Goal: Check status: Check status

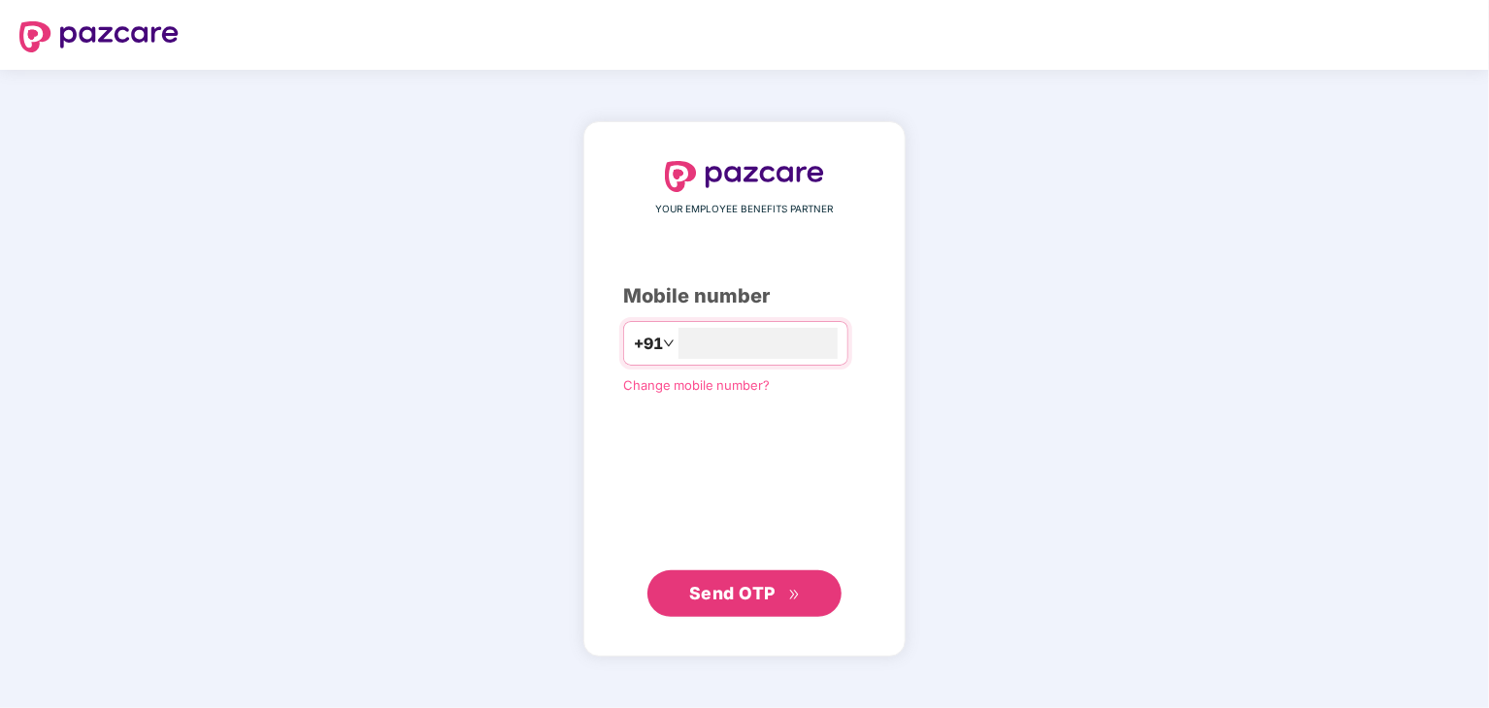
type input "**********"
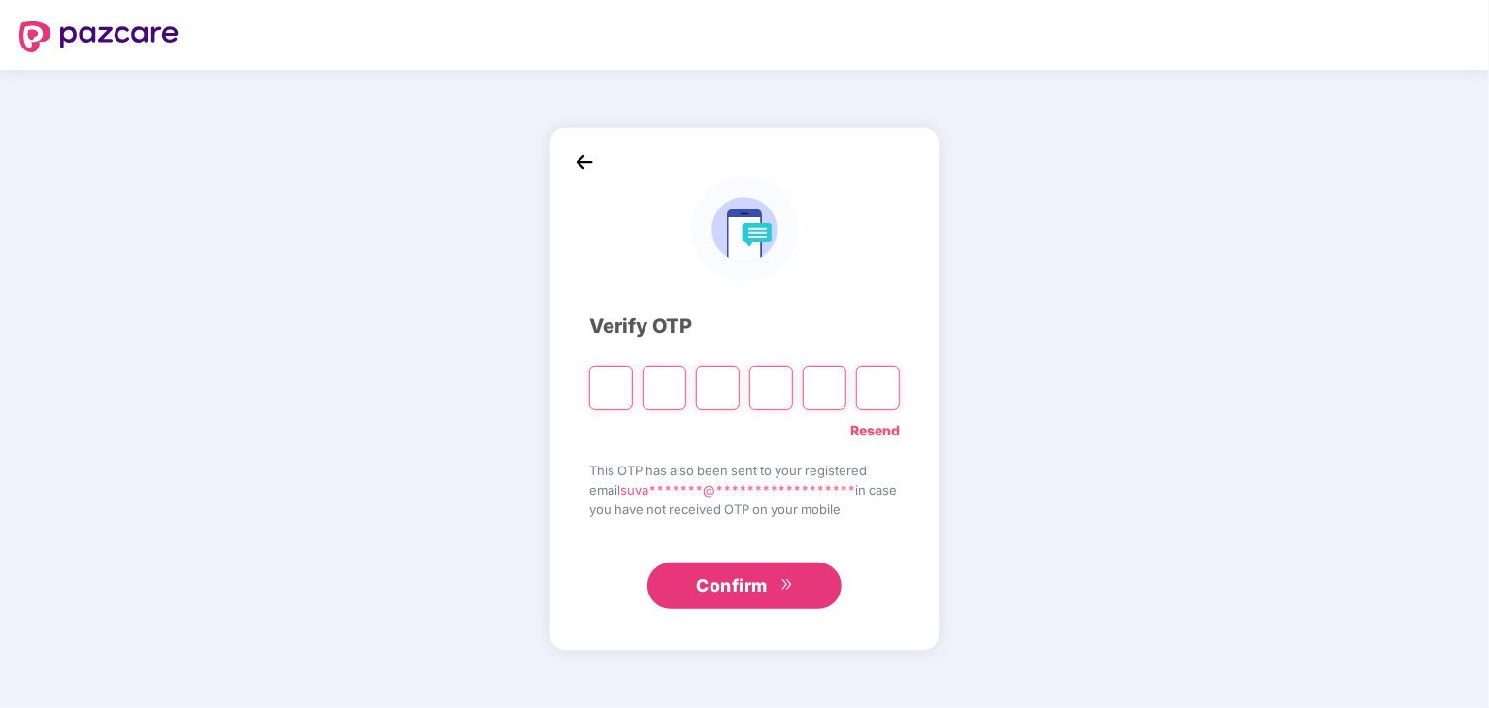
type input "*"
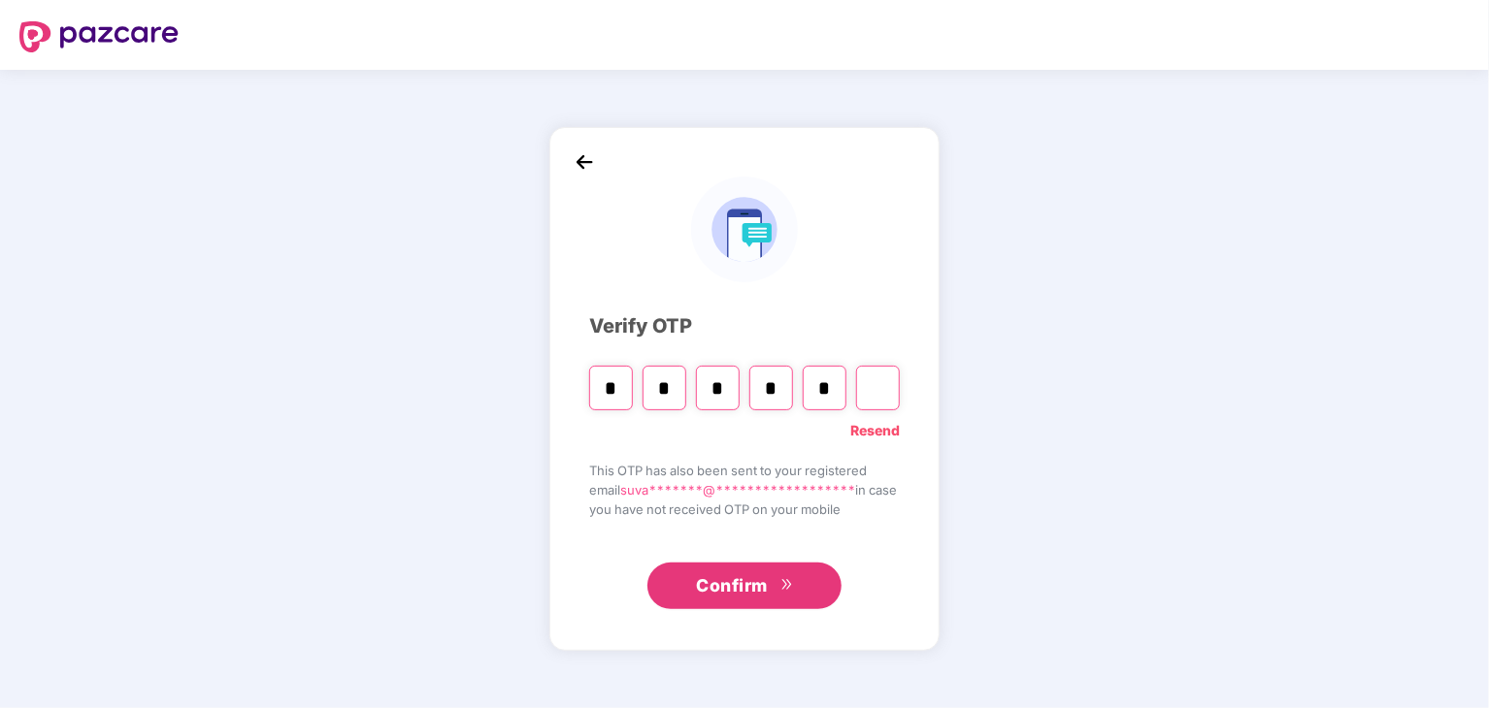
type input "*"
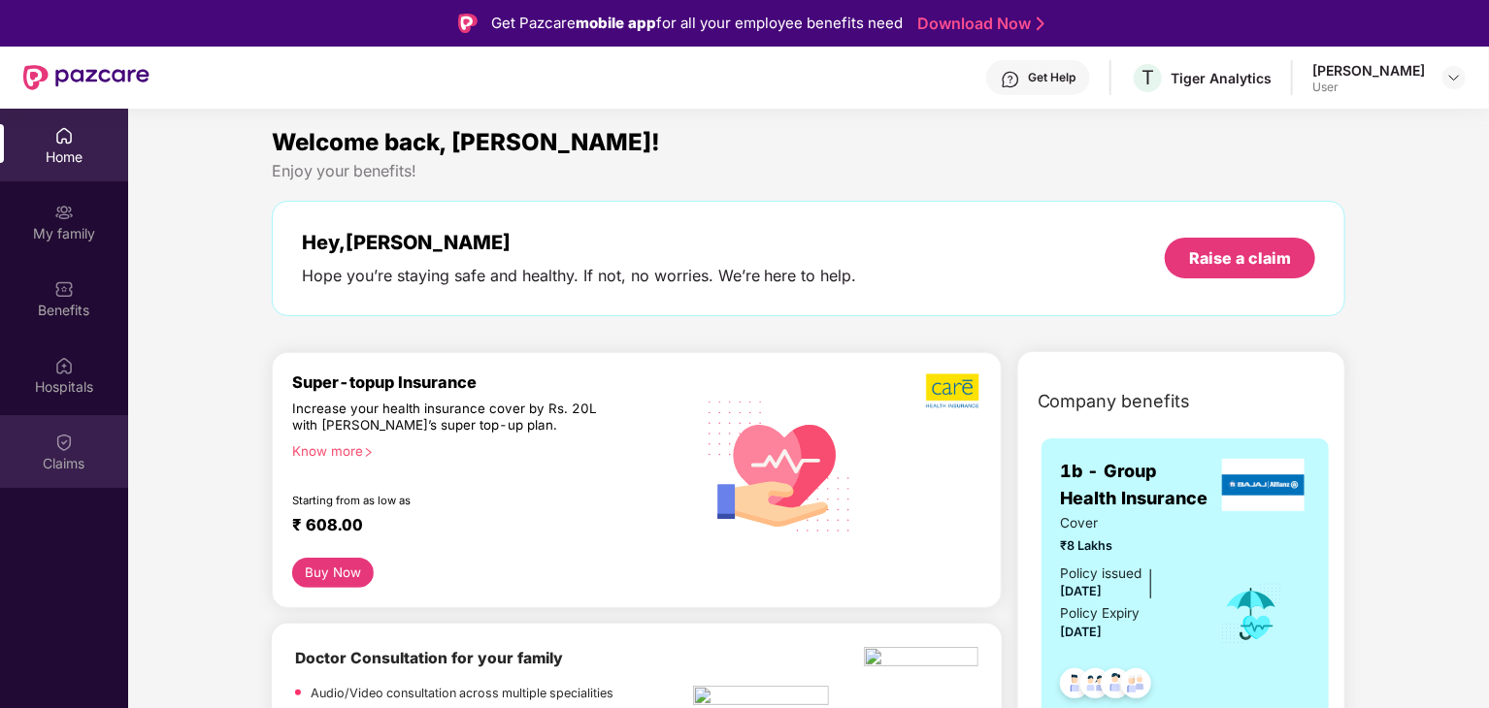
click at [78, 456] on div "Claims" at bounding box center [64, 463] width 128 height 19
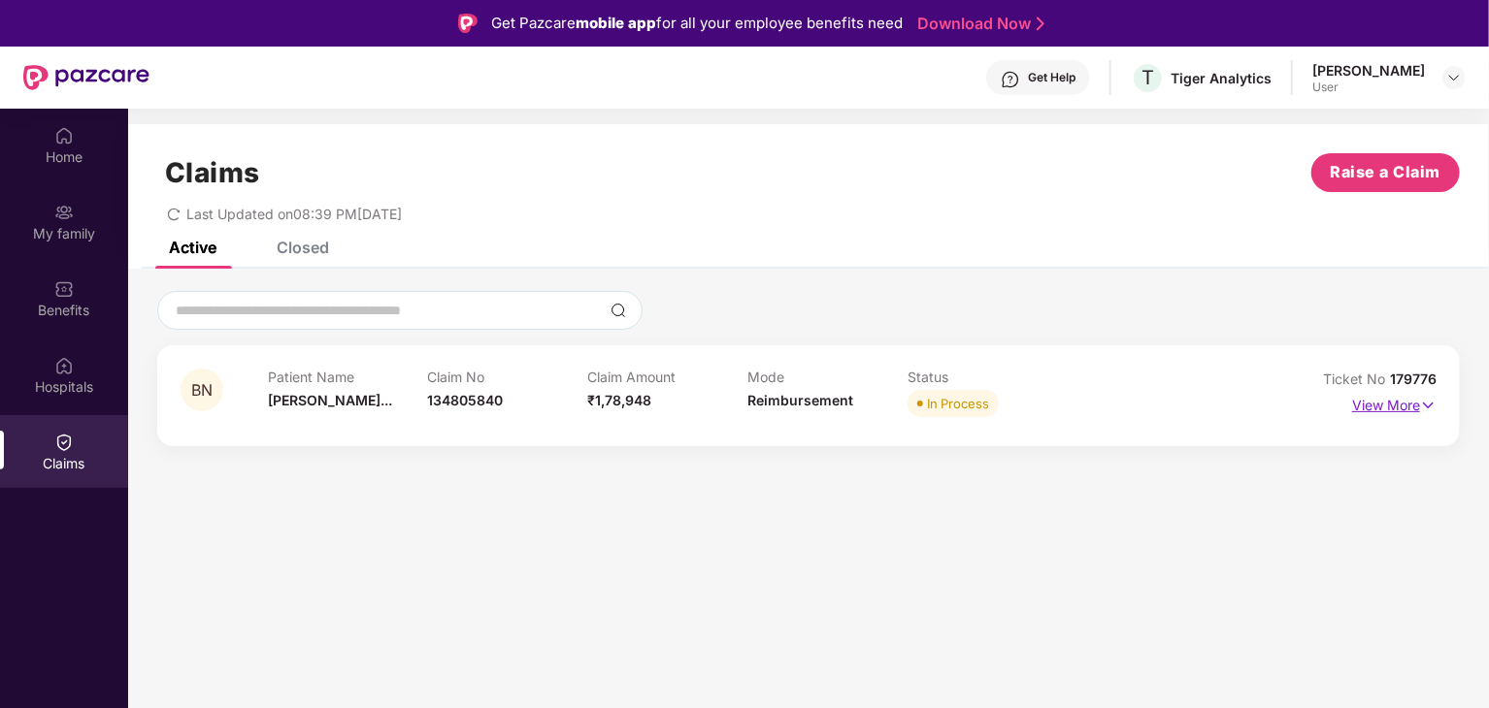
click at [1407, 415] on p "View More" at bounding box center [1394, 403] width 84 height 26
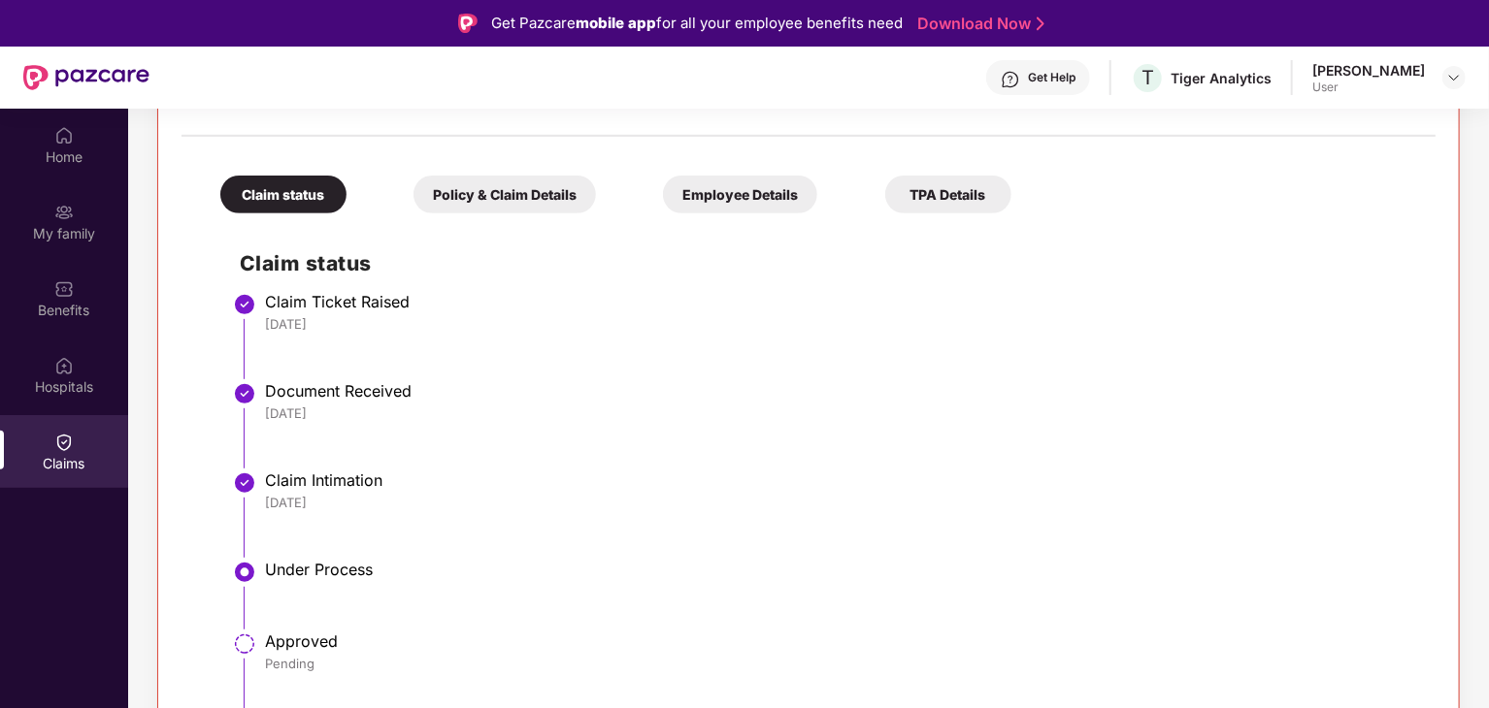
scroll to position [109, 0]
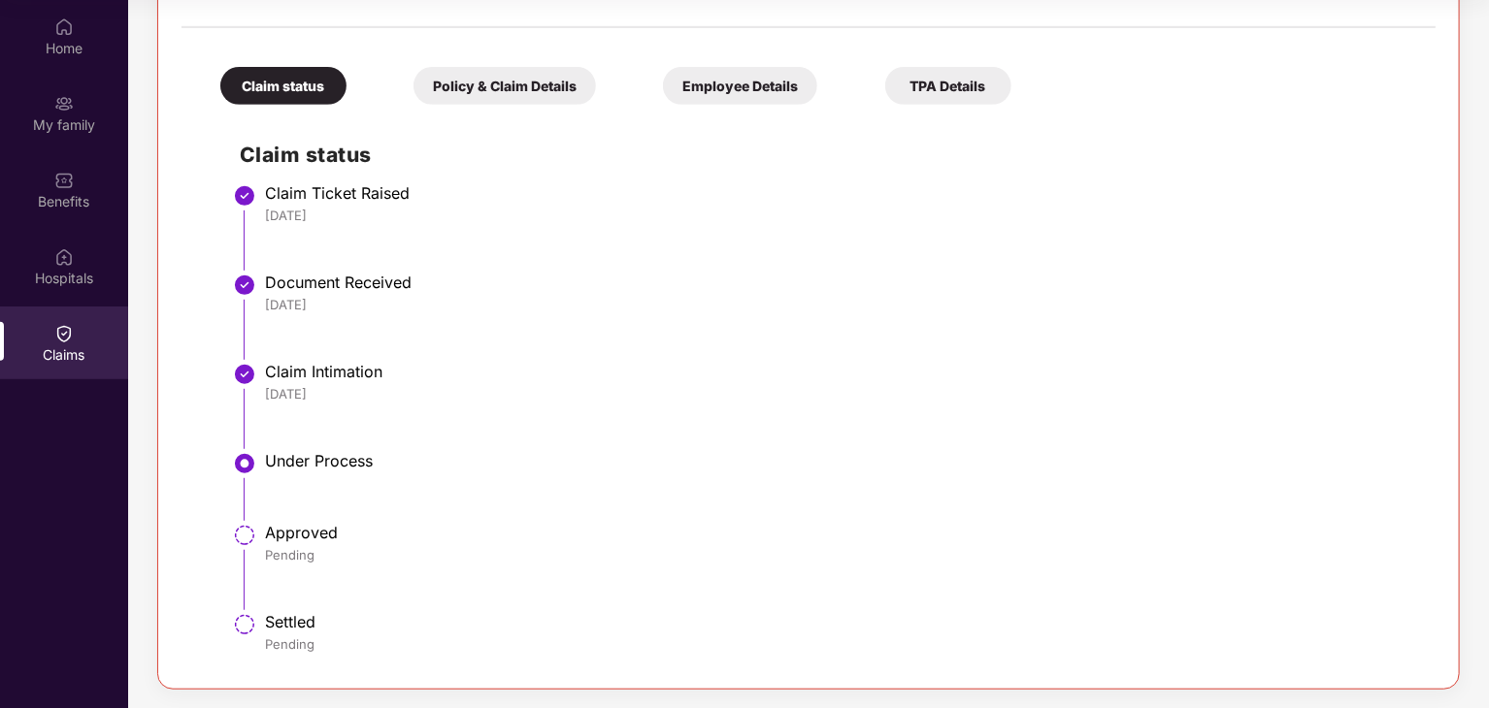
click at [496, 69] on div "Policy & Claim Details" at bounding box center [504, 86] width 182 height 38
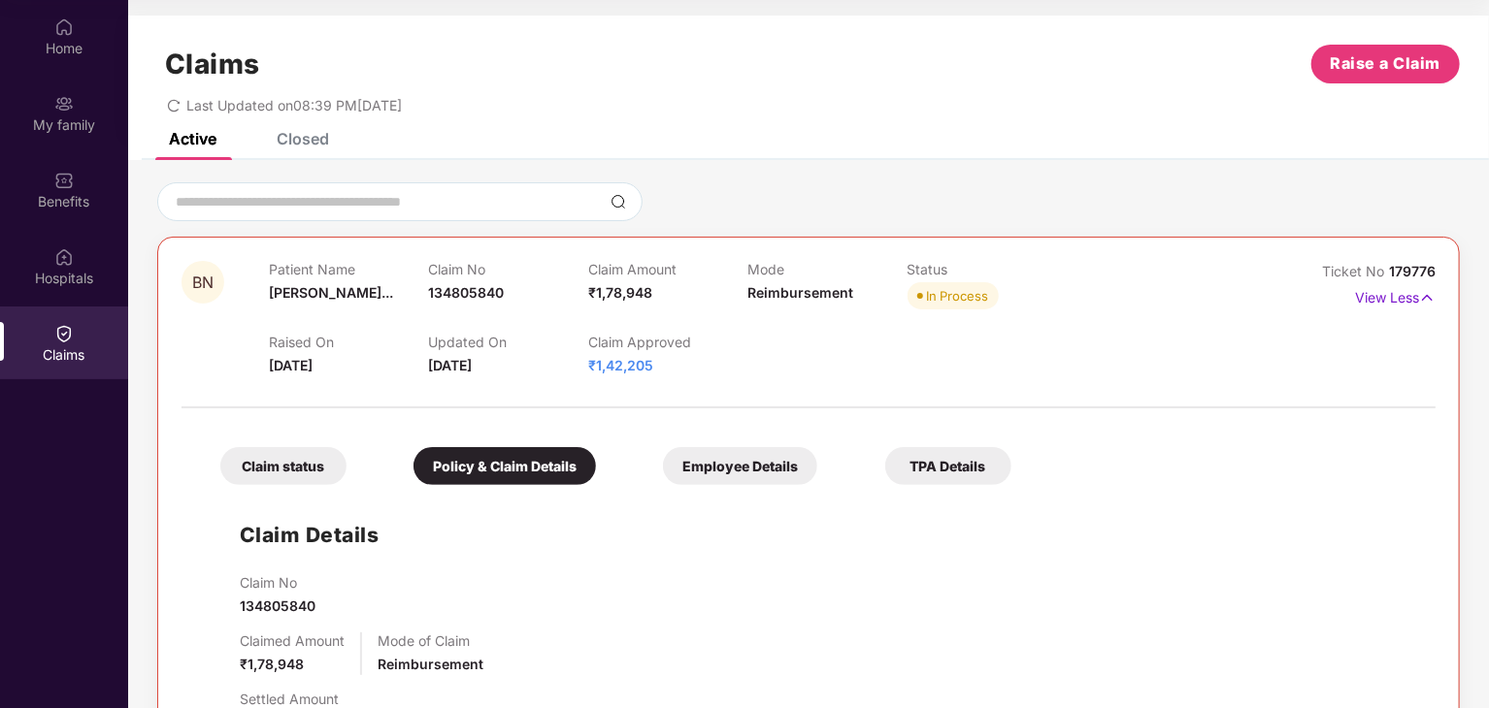
scroll to position [22, 0]
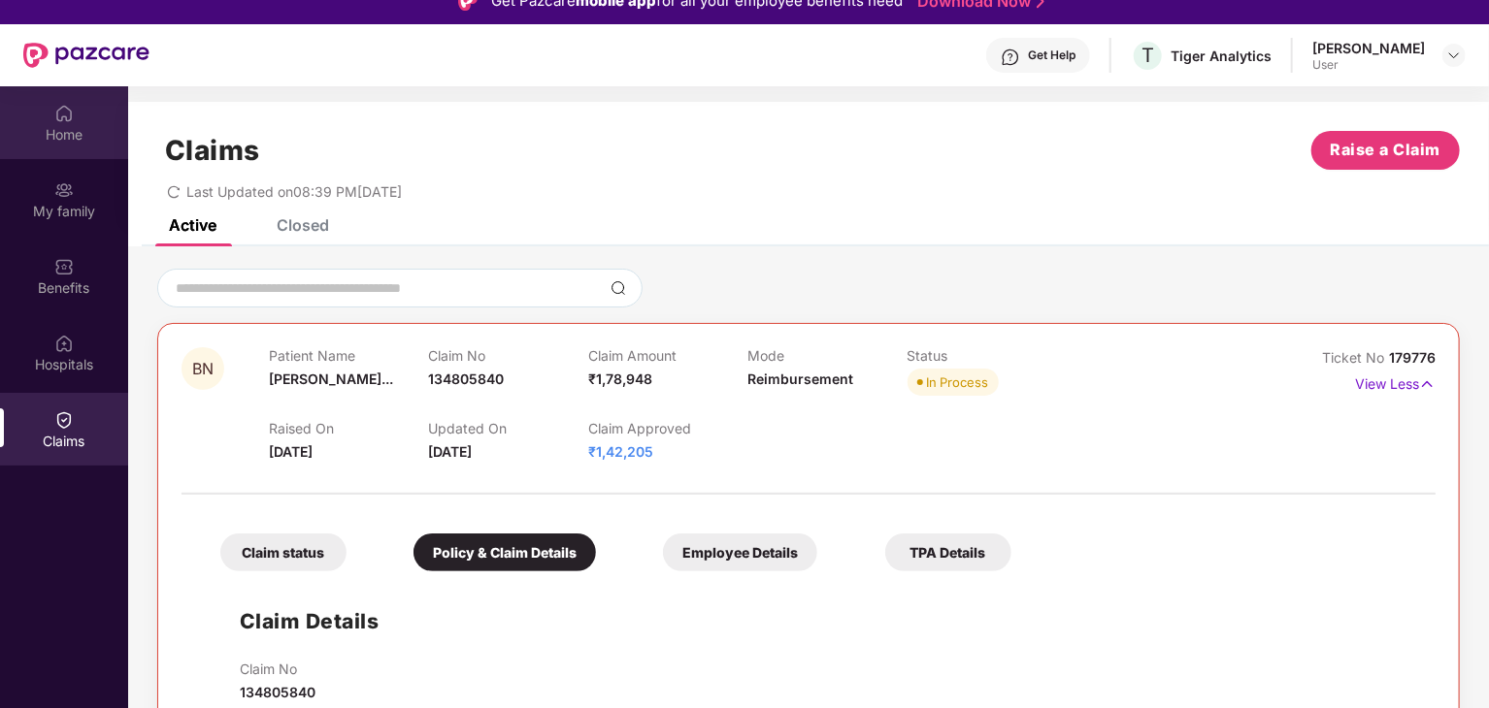
click at [70, 105] on img at bounding box center [63, 113] width 19 height 19
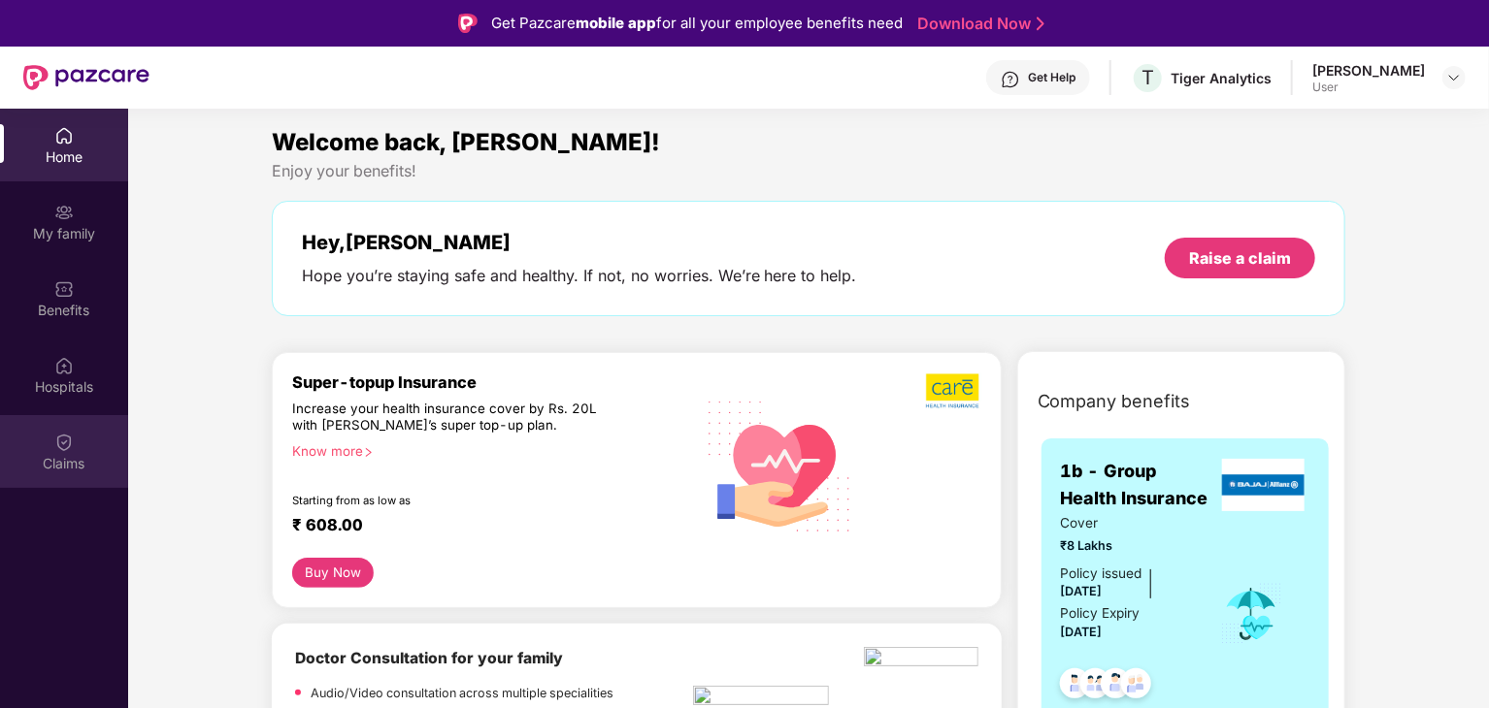
click at [61, 467] on div "Claims" at bounding box center [64, 463] width 128 height 19
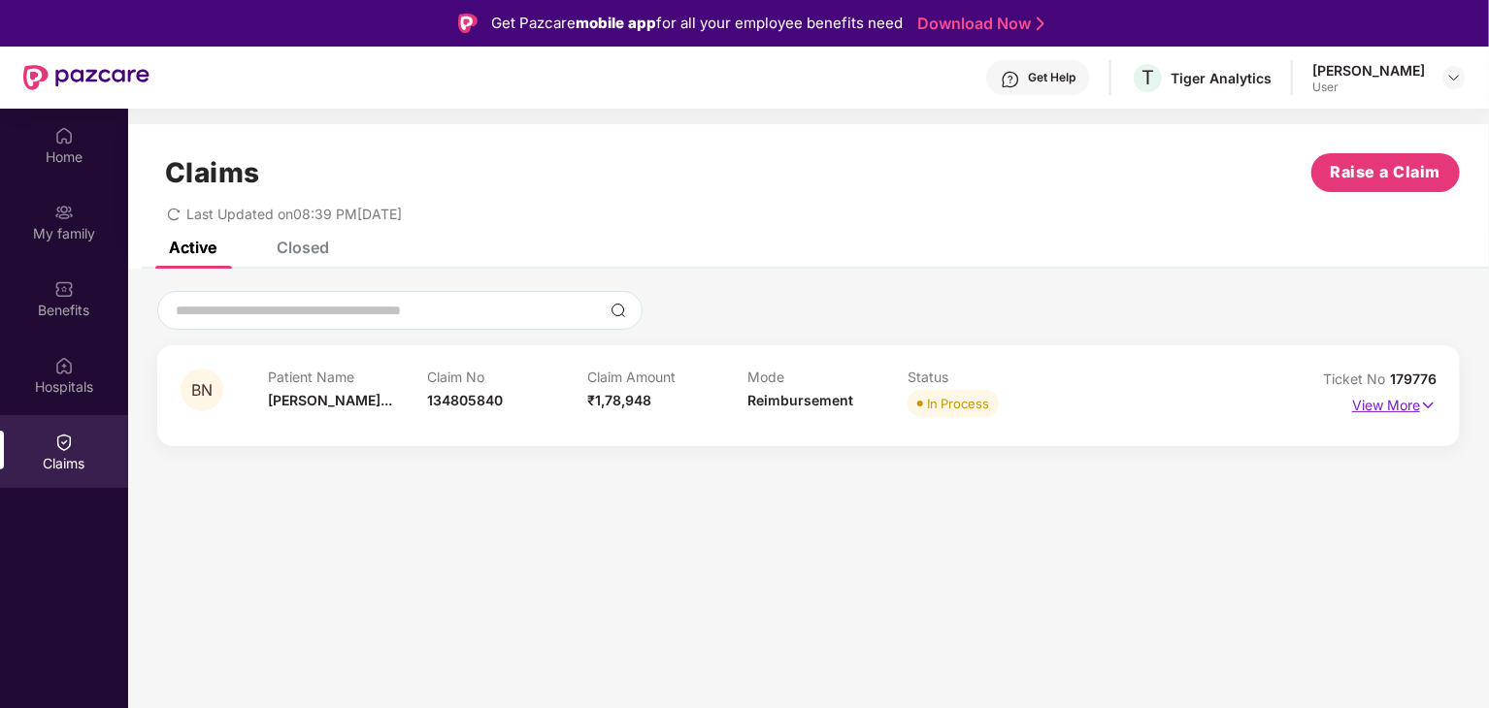
click at [1427, 411] on img at bounding box center [1428, 405] width 16 height 21
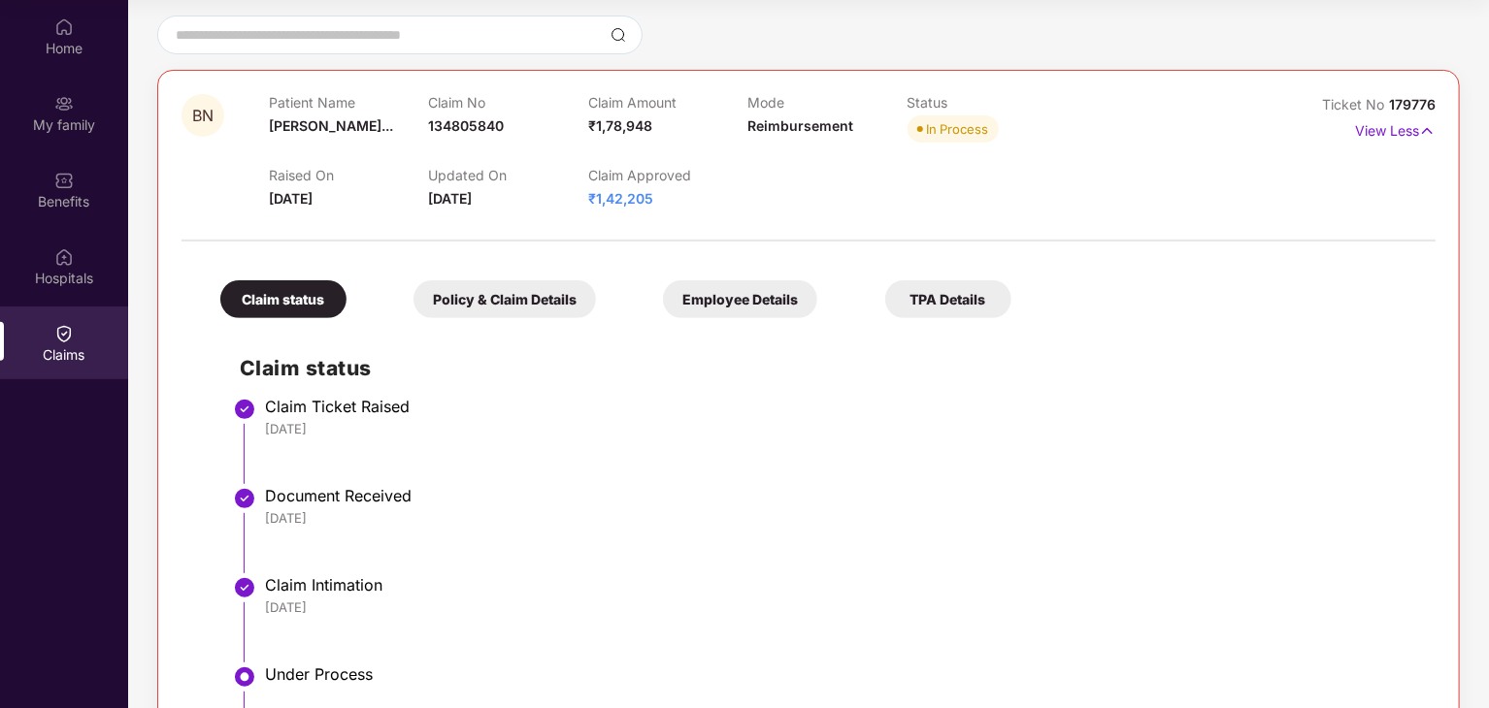
scroll to position [23, 0]
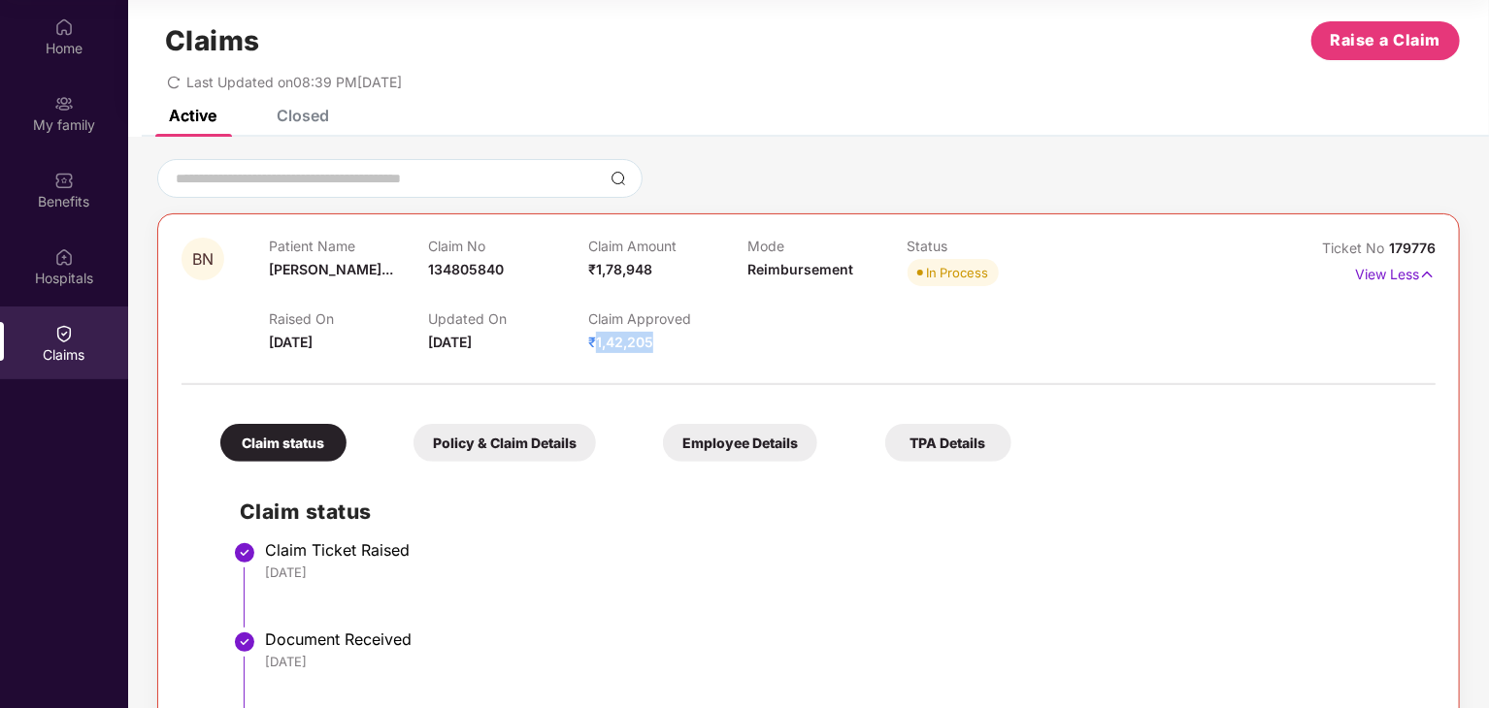
drag, startPoint x: 649, startPoint y: 344, endPoint x: 596, endPoint y: 346, distance: 53.5
click at [596, 346] on span "₹1,42,205" at bounding box center [620, 342] width 65 height 16
click at [588, 347] on span "₹1,42,205" at bounding box center [620, 342] width 65 height 16
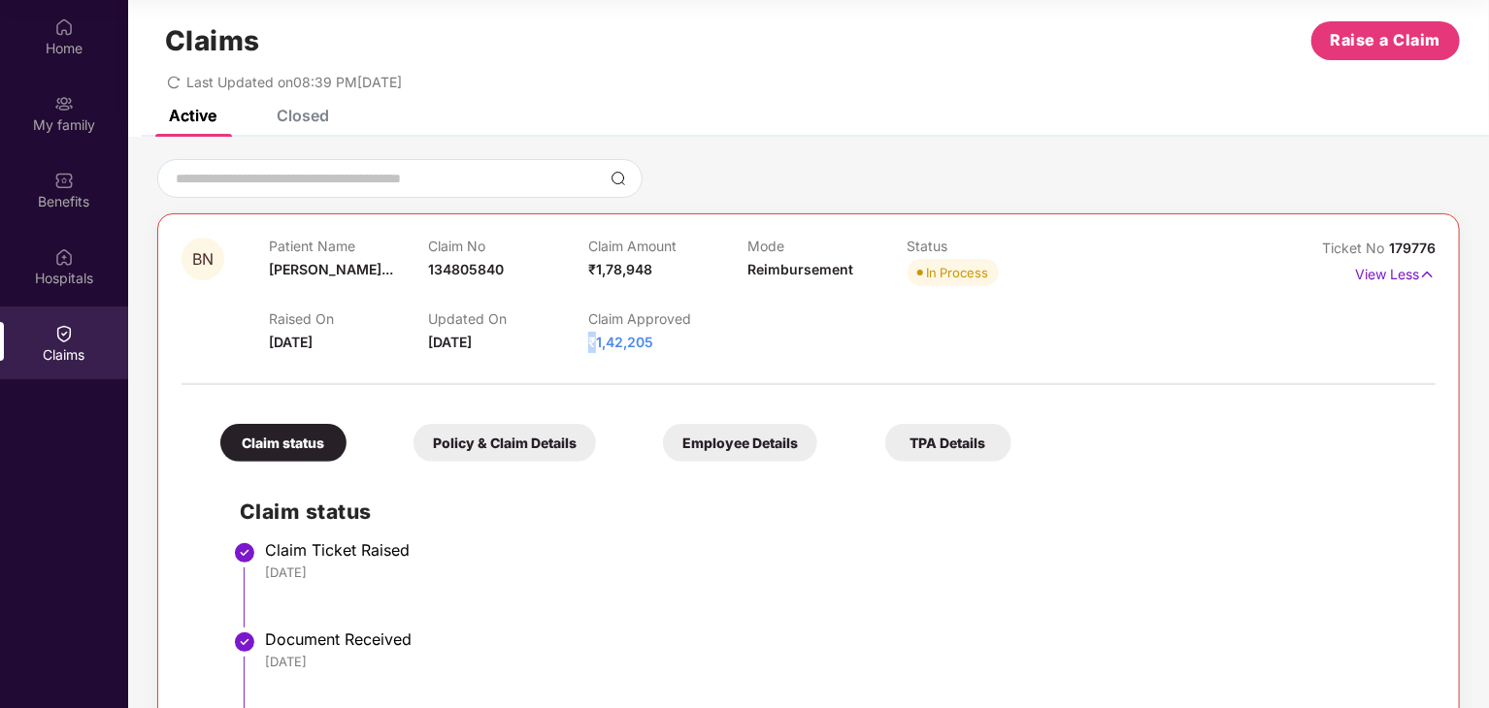
click at [588, 347] on span "₹1,42,205" at bounding box center [620, 342] width 65 height 16
drag, startPoint x: 587, startPoint y: 347, endPoint x: 607, endPoint y: 348, distance: 19.4
click at [607, 348] on span "₹1,42,205" at bounding box center [620, 342] width 65 height 16
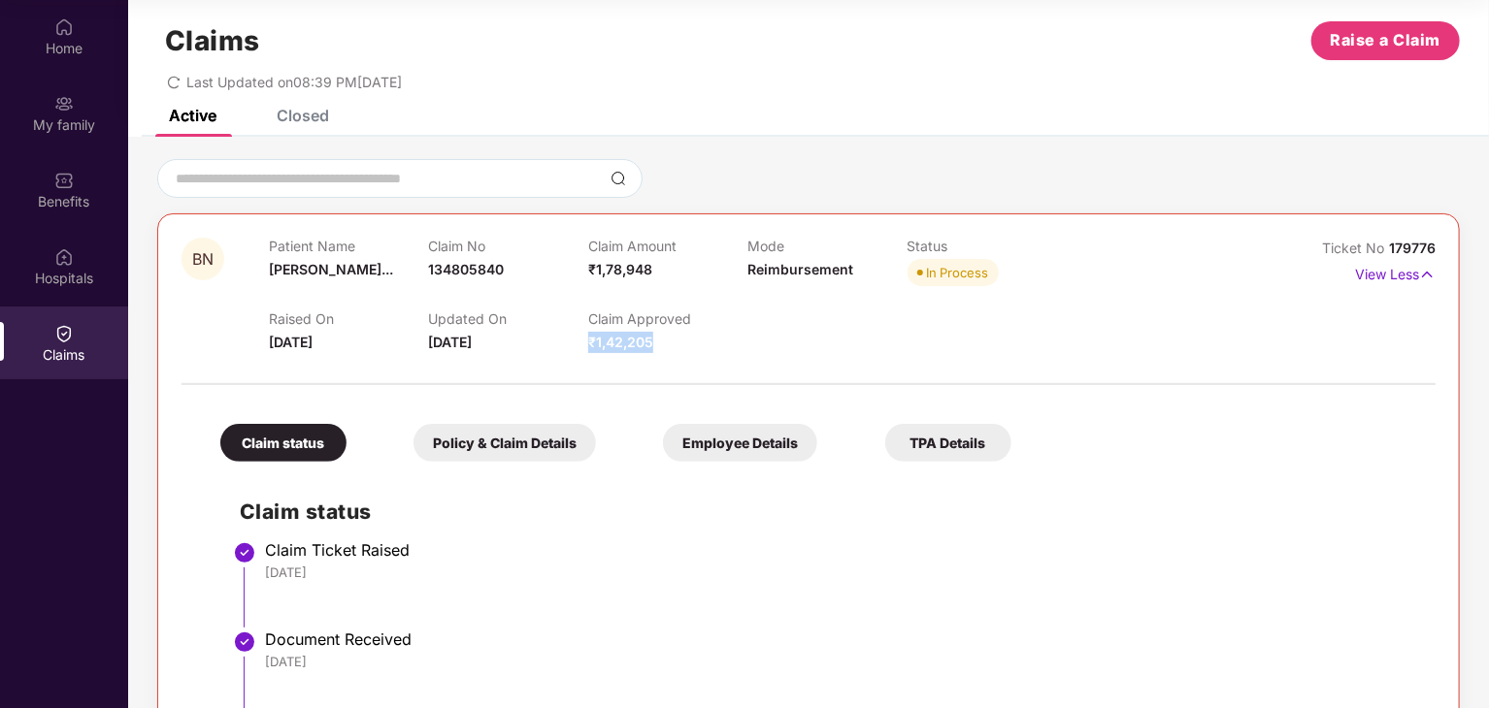
click at [607, 348] on span "₹1,42,205" at bounding box center [620, 342] width 65 height 16
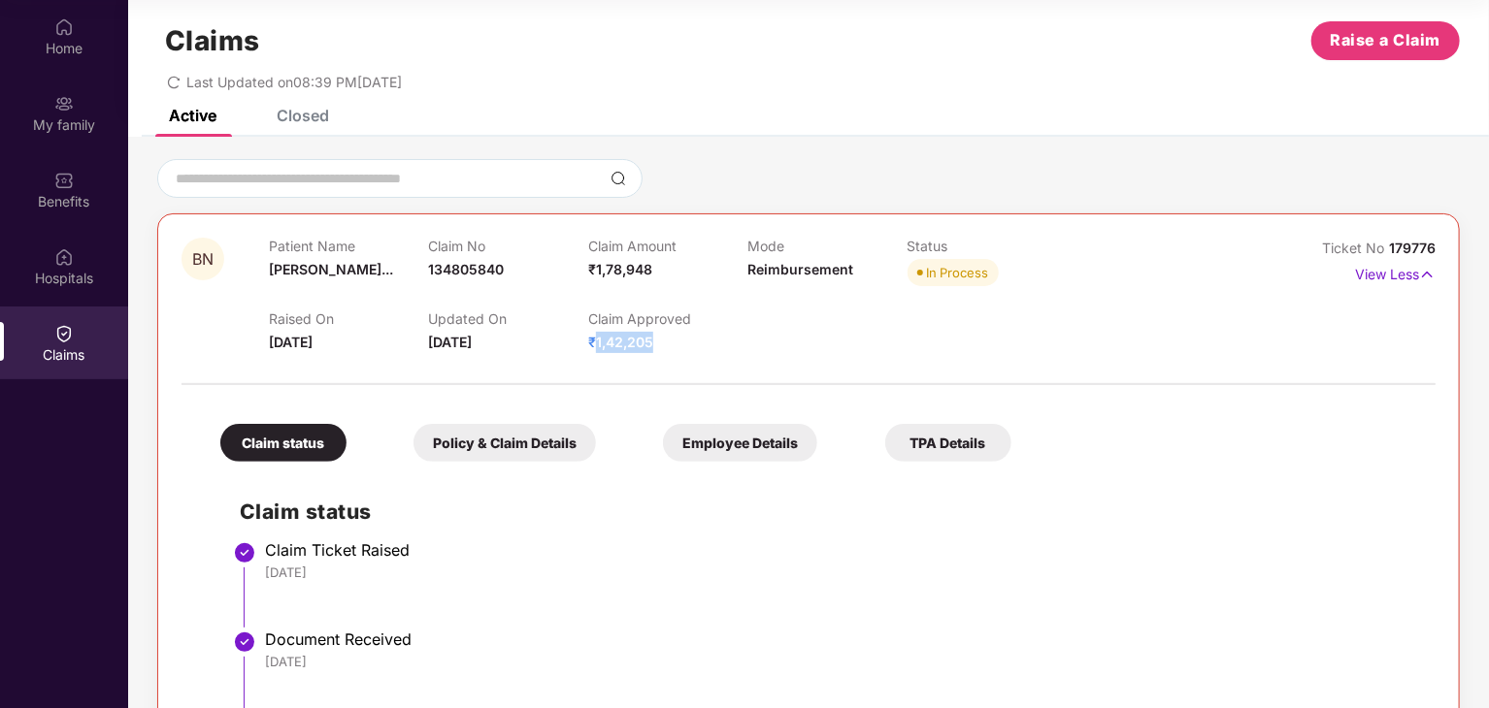
click at [607, 348] on span "₹1,42,205" at bounding box center [620, 342] width 65 height 16
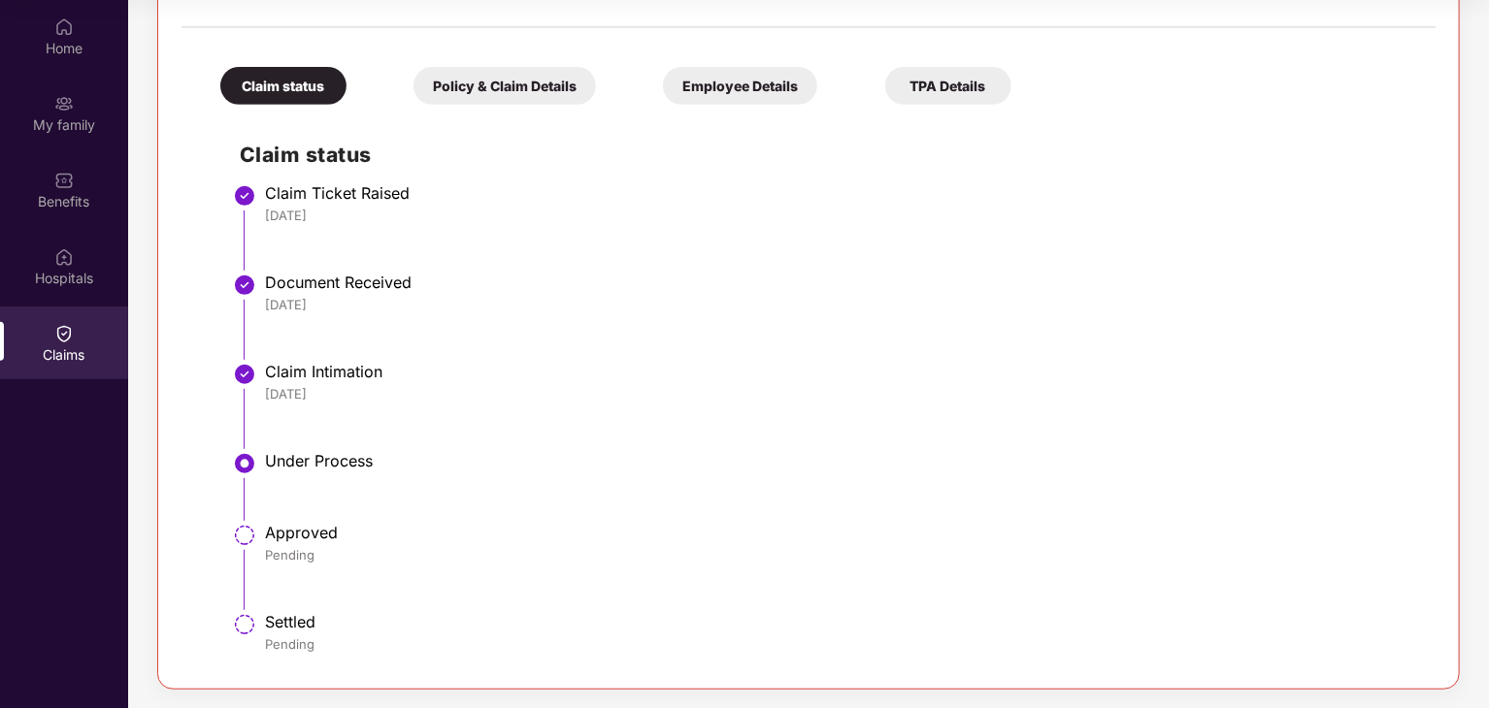
scroll to position [0, 0]
